Goal: Task Accomplishment & Management: Use online tool/utility

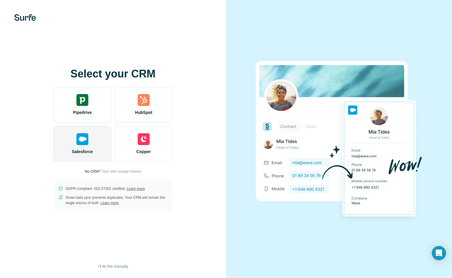
click at [99, 141] on div "Salesforce" at bounding box center [82, 144] width 58 height 36
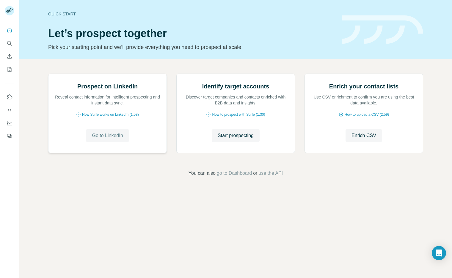
click at [115, 142] on button "Go to LinkedIn" at bounding box center [107, 135] width 43 height 13
